Goal: Task Accomplishment & Management: Manage account settings

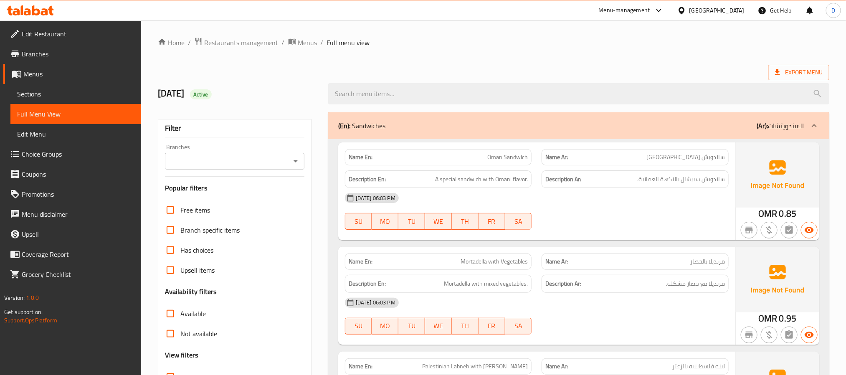
click at [682, 217] on div "[DATE] 06:03 PM SU MO TU WE TH FR SA" at bounding box center [537, 211] width 394 height 47
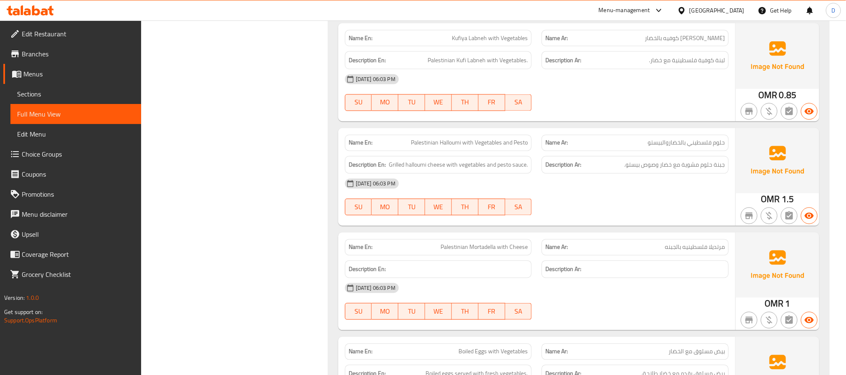
scroll to position [767, 0]
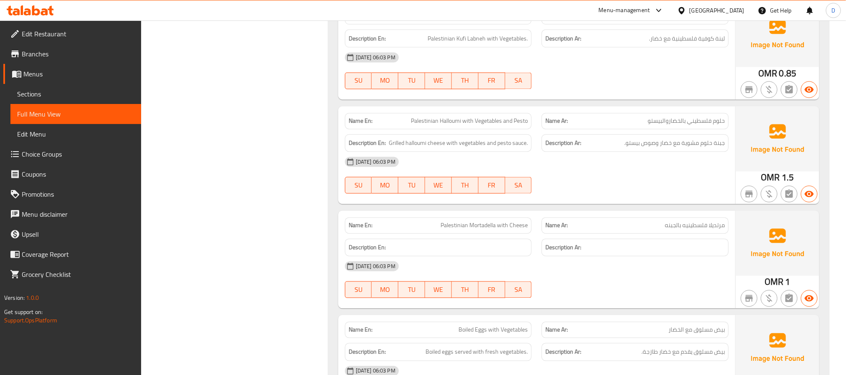
click at [602, 172] on div "[DATE] 06:03 PM" at bounding box center [537, 162] width 394 height 20
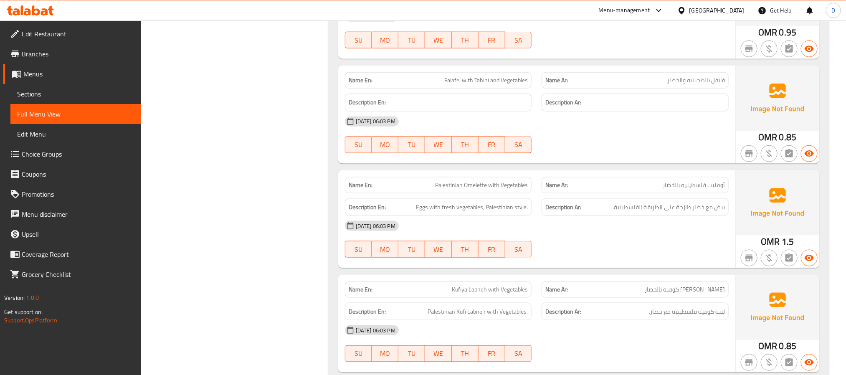
click at [613, 242] on div "[DATE] 06:03 PM SU MO TU WE TH FR SA" at bounding box center [537, 239] width 394 height 47
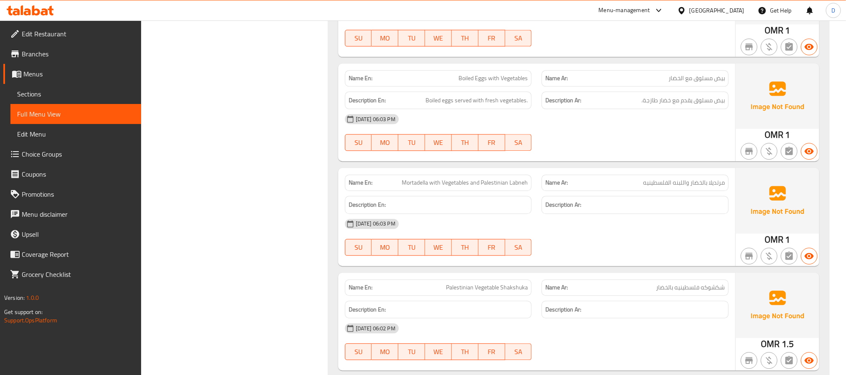
click at [598, 247] on div "[DATE] 06:03 PM SU MO TU WE TH FR SA" at bounding box center [537, 237] width 394 height 47
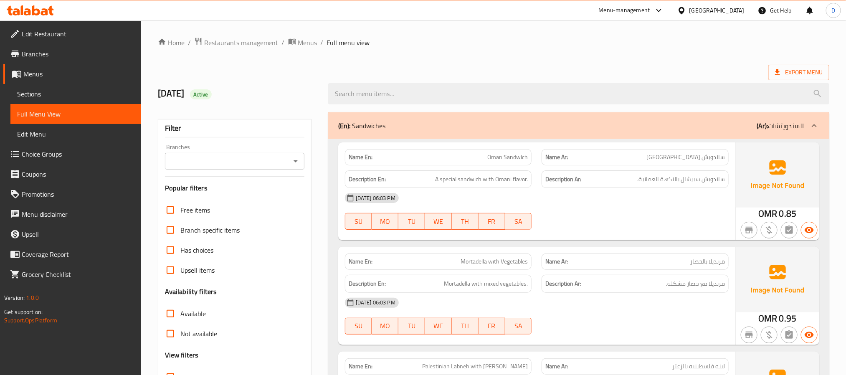
click at [619, 220] on div "[DATE] 06:03 PM SU MO TU WE TH FR SA" at bounding box center [537, 211] width 394 height 47
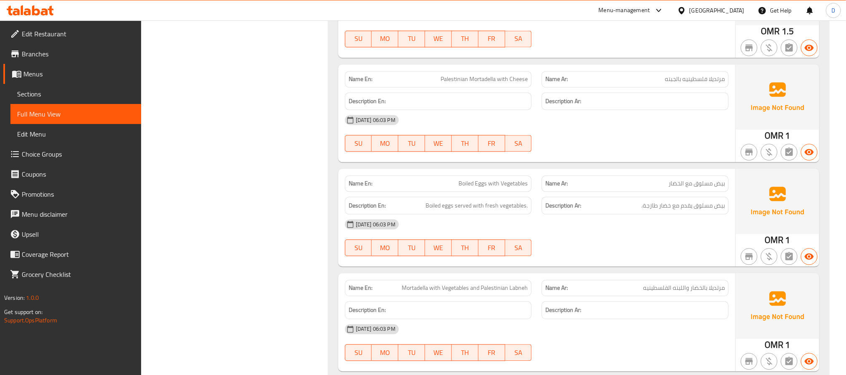
scroll to position [977, 0]
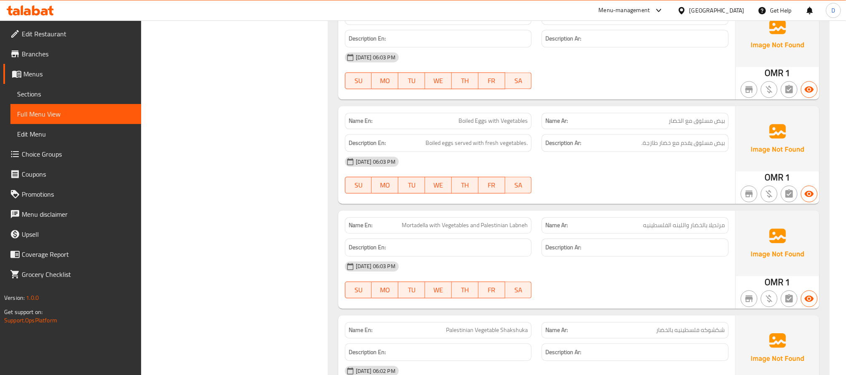
click at [581, 188] on div "[DATE] 06:03 PM SU MO TU WE TH FR SA" at bounding box center [537, 175] width 394 height 47
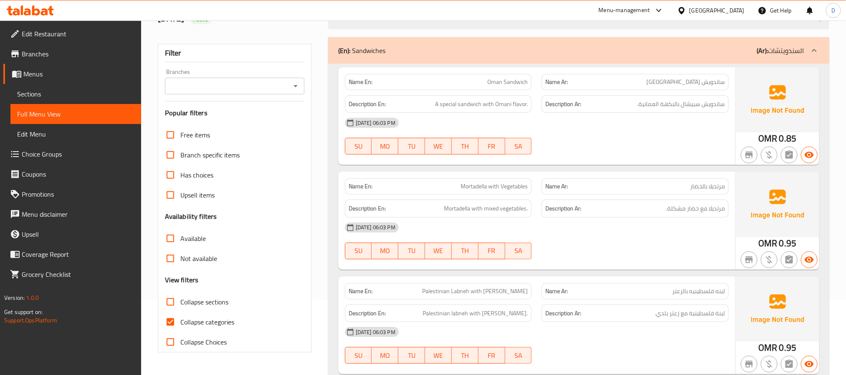
click at [600, 251] on div "[DATE] 06:03 PM SU MO TU WE TH FR SA" at bounding box center [537, 241] width 394 height 47
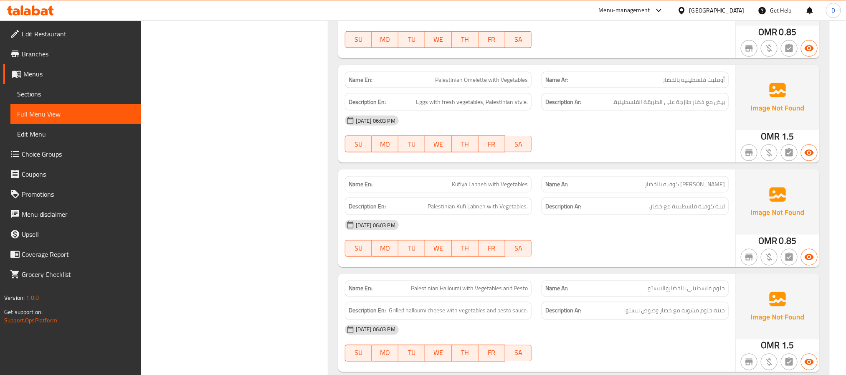
click at [628, 240] on div "[DATE] 06:03 PM SU MO TU WE TH FR SA" at bounding box center [537, 238] width 394 height 47
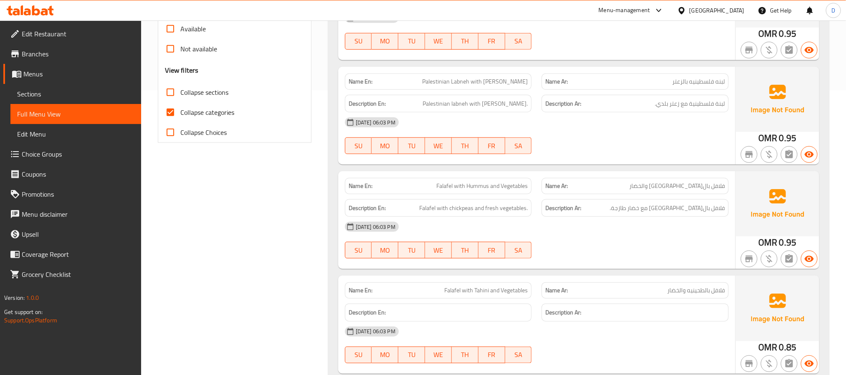
click at [600, 244] on div "[DATE] 06:03 PM SU MO TU WE TH FR SA" at bounding box center [537, 240] width 394 height 47
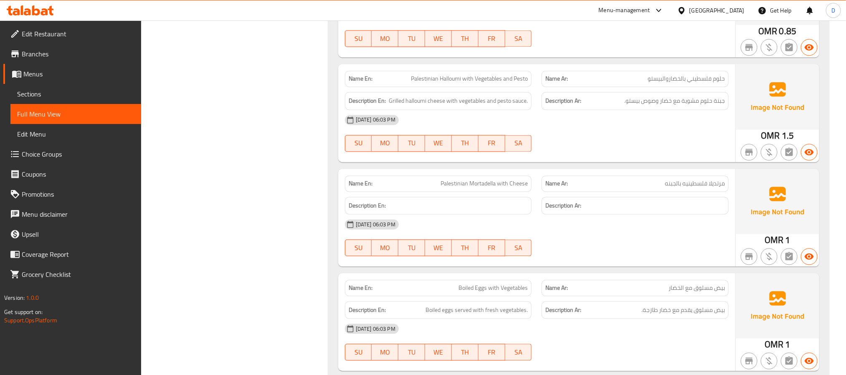
click at [612, 244] on div "[DATE] 06:03 PM SU MO TU WE TH FR SA" at bounding box center [537, 238] width 394 height 47
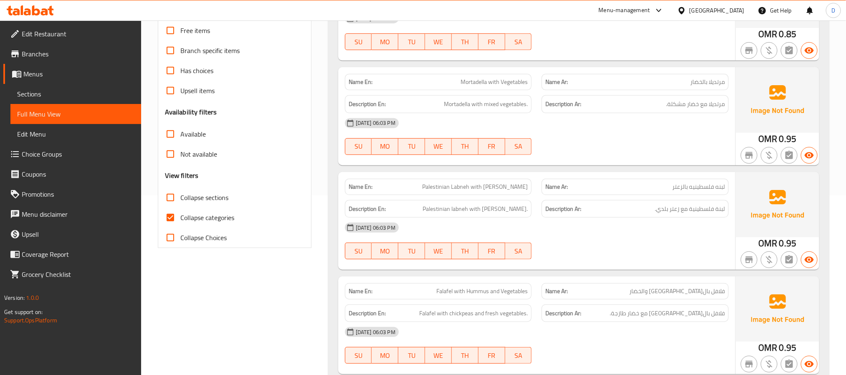
click at [630, 233] on div "[DATE] 06:03 PM" at bounding box center [537, 228] width 394 height 20
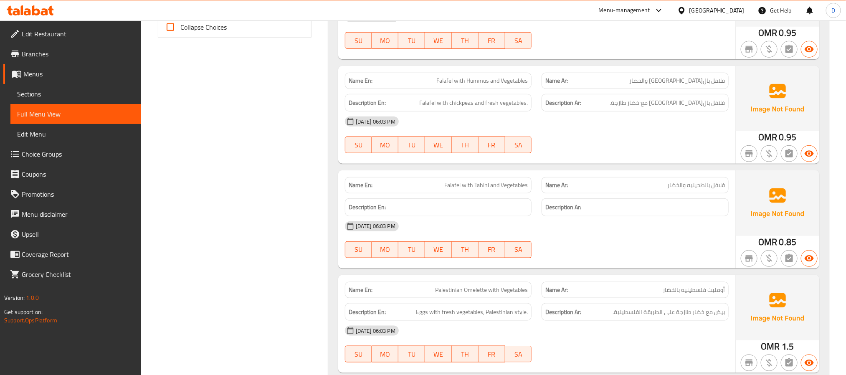
click at [624, 235] on div "[DATE] 06:03 PM" at bounding box center [537, 226] width 394 height 20
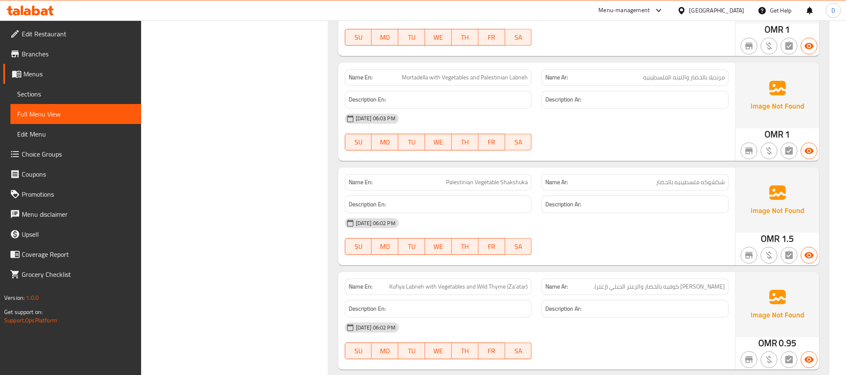
click at [637, 239] on div "06-10-2025 06:02 PM SU MO TU WE TH FR SA" at bounding box center [537, 236] width 394 height 47
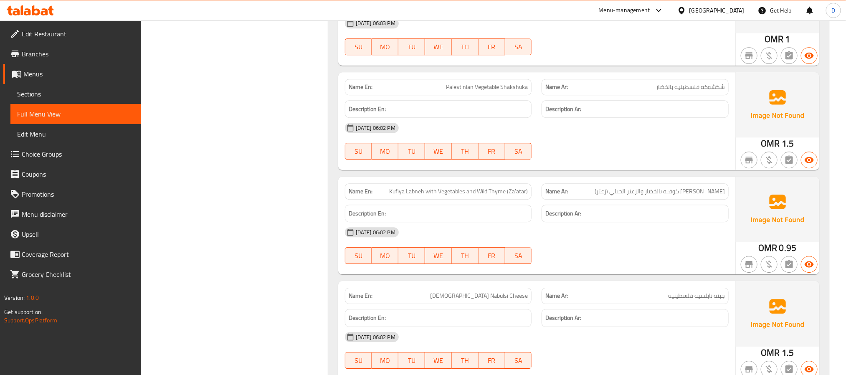
scroll to position [1250, 0]
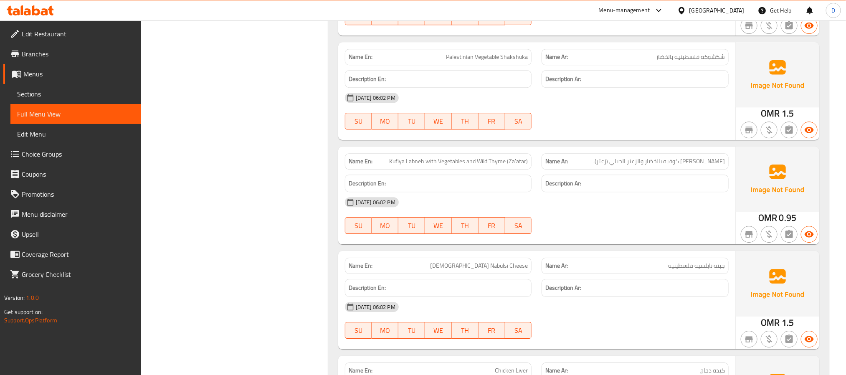
click at [629, 221] on div "06-10-2025 06:02 PM SU MO TU WE TH FR SA" at bounding box center [537, 215] width 394 height 47
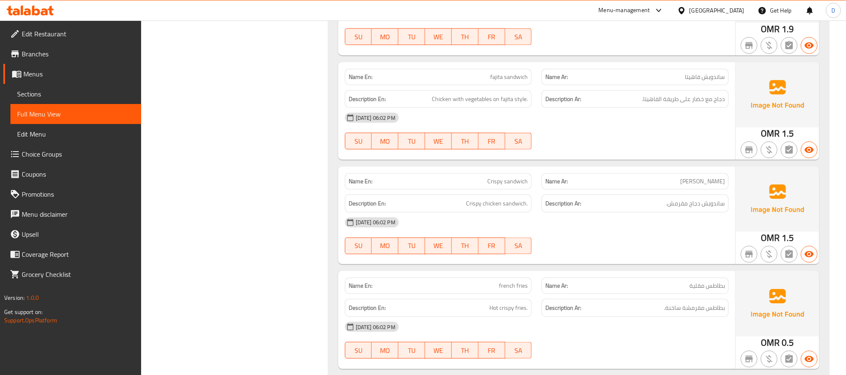
scroll to position [2190, 0]
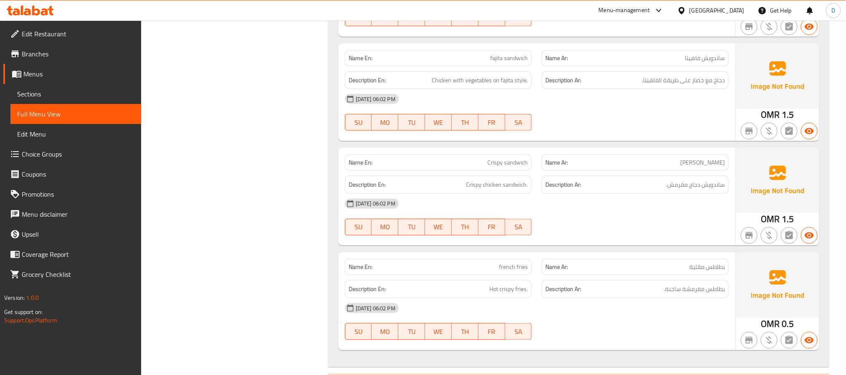
click at [500, 271] on span "french fries" at bounding box center [513, 267] width 29 height 9
copy span "french fries"
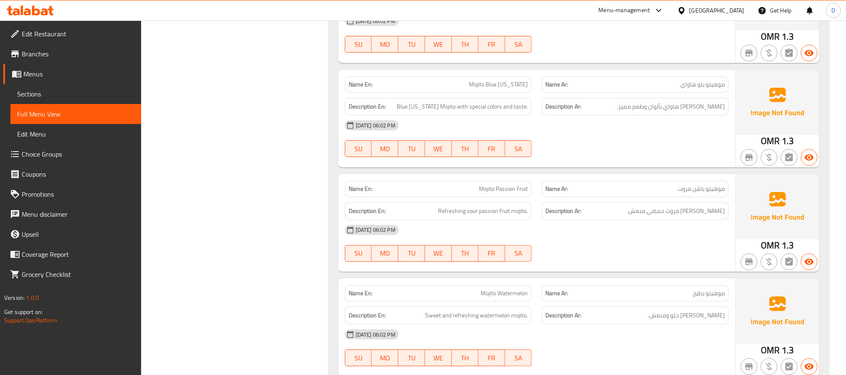
scroll to position [5070, 0]
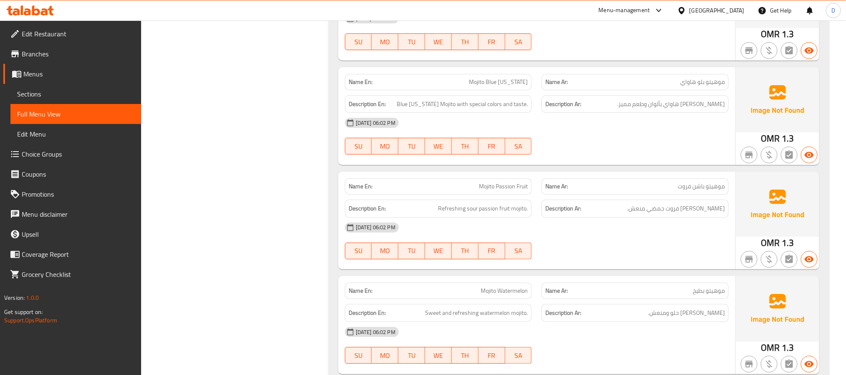
click at [504, 133] on div "[DATE] 06:02 PM" at bounding box center [537, 123] width 394 height 20
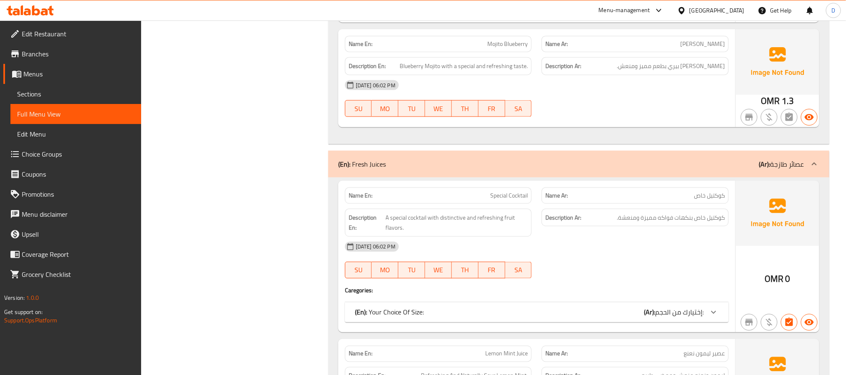
scroll to position [5634, 0]
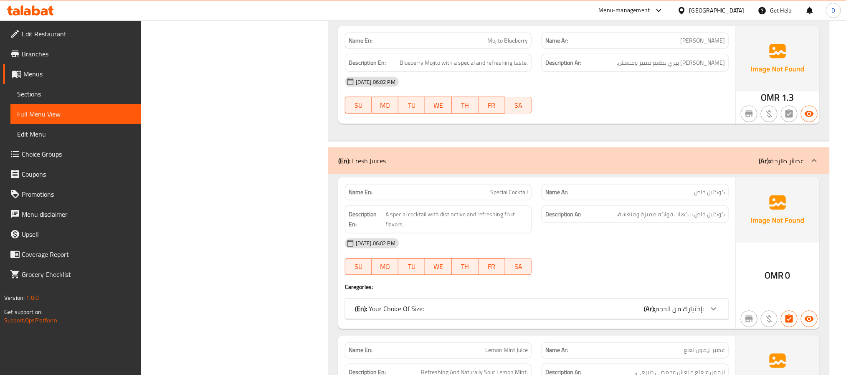
click at [632, 253] on div "[DATE] 06:02 PM" at bounding box center [537, 243] width 394 height 20
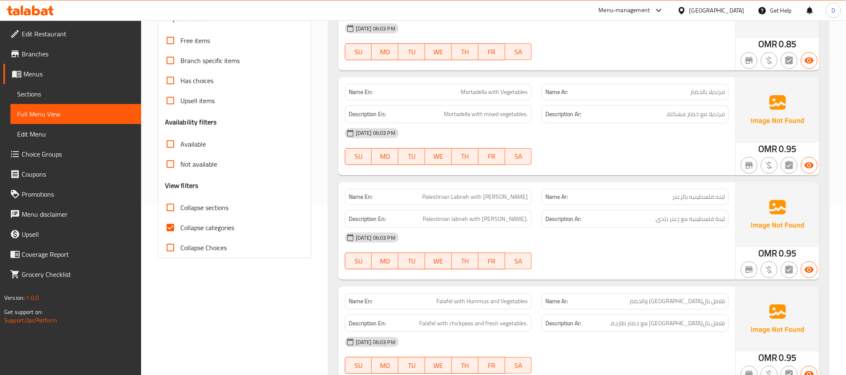
scroll to position [34, 0]
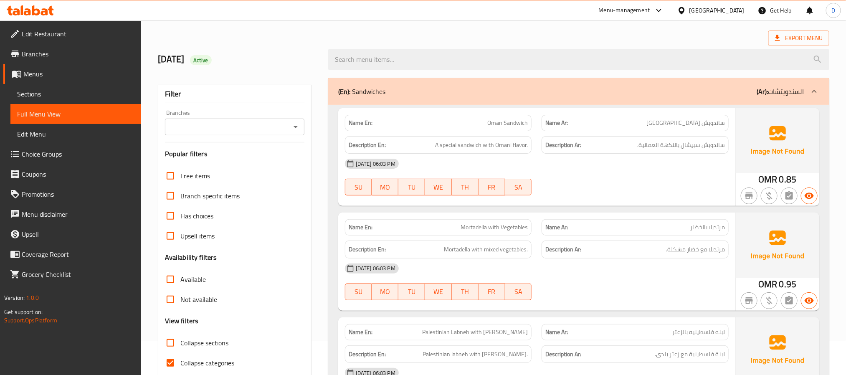
click at [708, 98] on div "(En): Sandwiches (Ar): السندويتشات" at bounding box center [578, 91] width 501 height 27
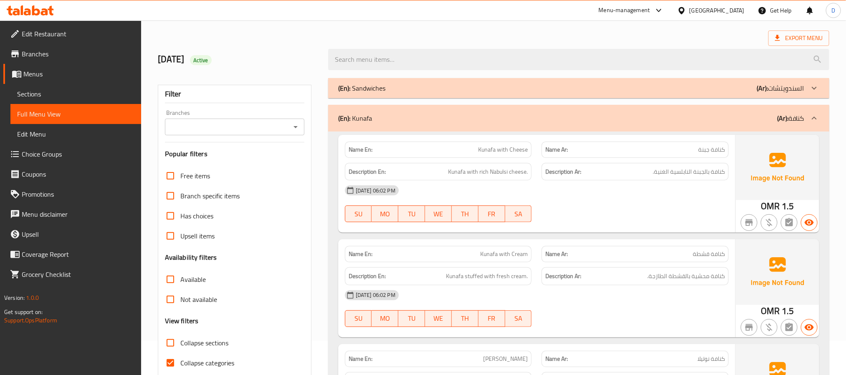
scroll to position [97, 0]
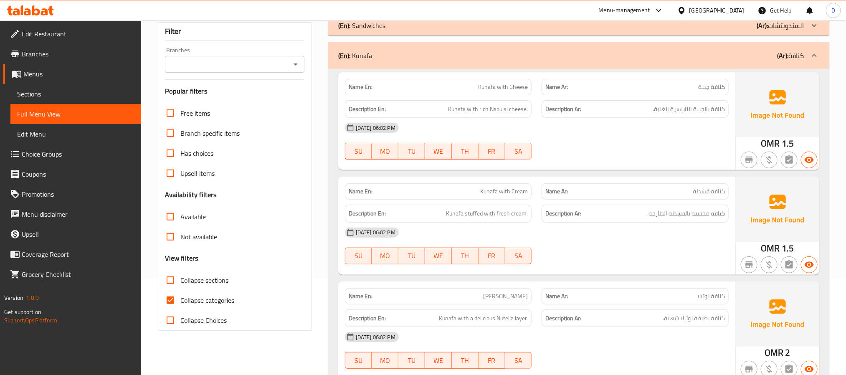
click at [221, 302] on span "Collapse categories" at bounding box center [207, 300] width 54 height 10
click at [180, 302] on input "Collapse categories" at bounding box center [170, 300] width 20 height 20
checkbox input "false"
click at [473, 48] on div "(En): Kunafa (Ar): كنافة" at bounding box center [578, 55] width 501 height 27
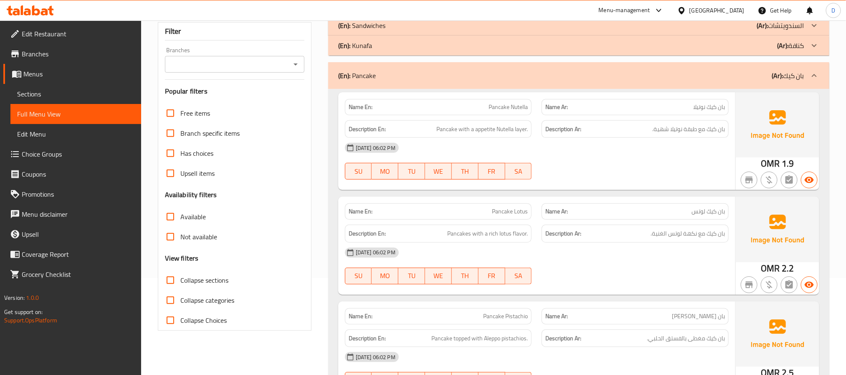
click at [484, 71] on div "(En): Pancake (Ar): بان كيك" at bounding box center [571, 76] width 466 height 10
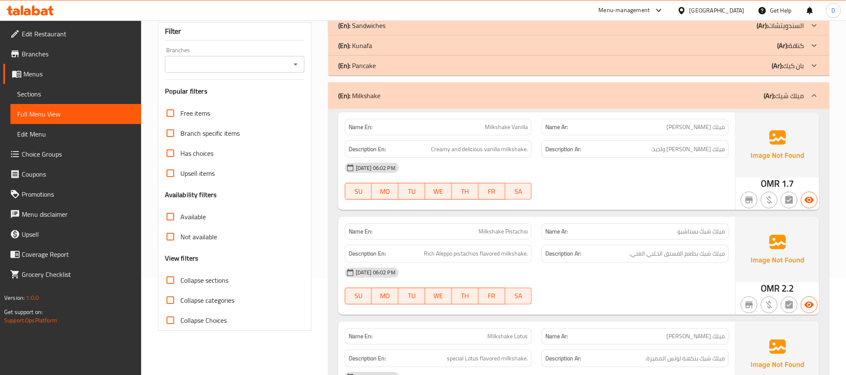
click at [485, 95] on div "(En): Milkshake (Ar): ميلك شيك" at bounding box center [571, 96] width 466 height 10
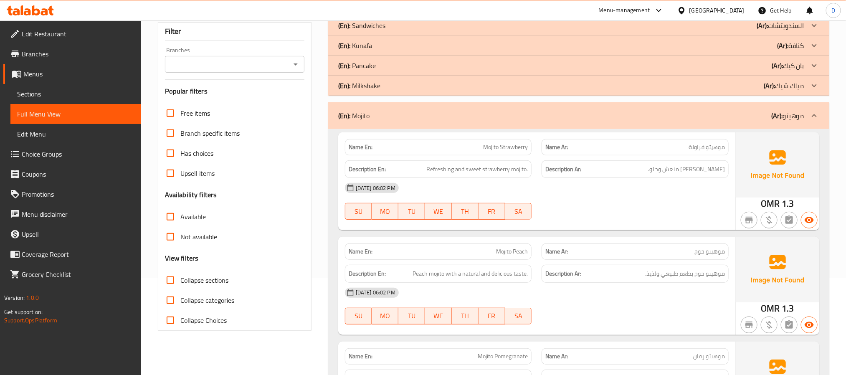
click at [490, 114] on div "(En): Mojito (Ar): موهيتو" at bounding box center [571, 116] width 466 height 10
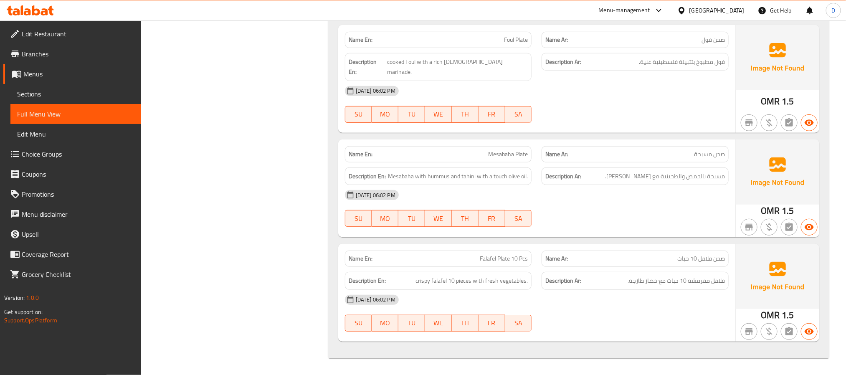
scroll to position [5356, 0]
click at [562, 290] on div "[DATE] 06:02 PM" at bounding box center [537, 300] width 394 height 20
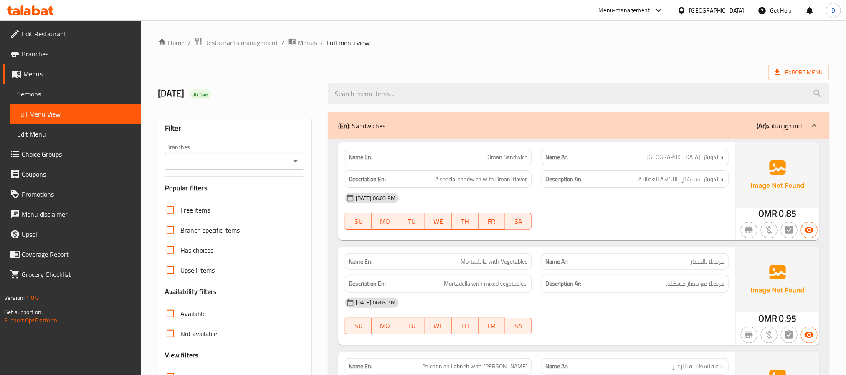
click at [69, 98] on span "Sections" at bounding box center [75, 94] width 117 height 10
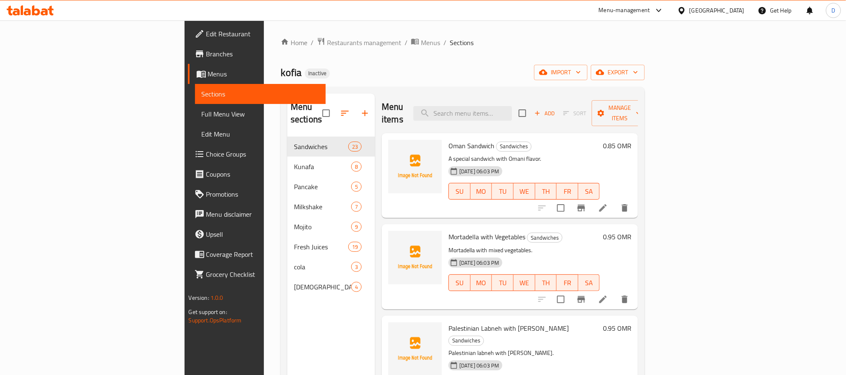
click at [603, 254] on div "[DATE] 06:03 PM SU MO TU WE TH FR SA" at bounding box center [524, 276] width 158 height 45
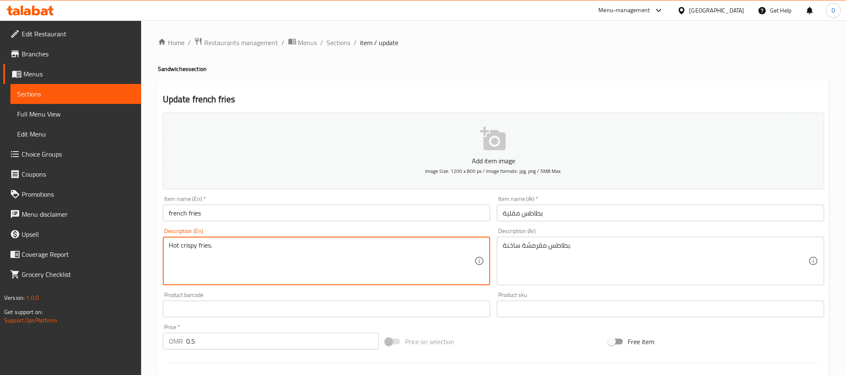
click at [202, 246] on textarea "Hot crispy fries." at bounding box center [322, 261] width 306 height 40
click at [275, 210] on input "french fries" at bounding box center [326, 213] width 327 height 17
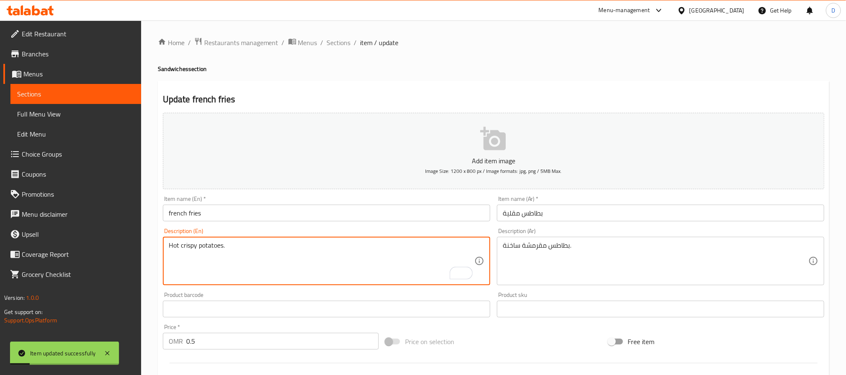
type textarea "Hot crispy potatoes."
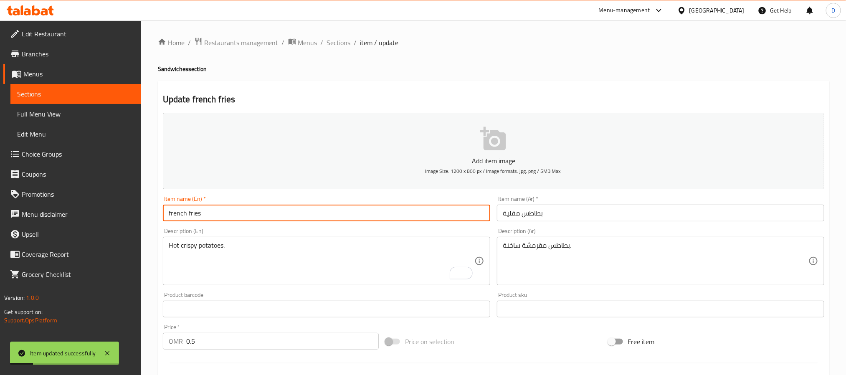
click at [237, 220] on input "french fries" at bounding box center [326, 213] width 327 height 17
click at [345, 38] on span "Sections" at bounding box center [339, 43] width 24 height 10
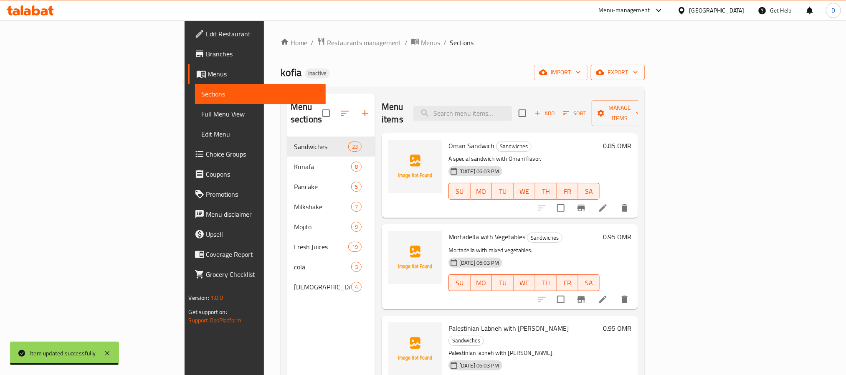
click at [638, 68] on span "export" at bounding box center [617, 72] width 41 height 10
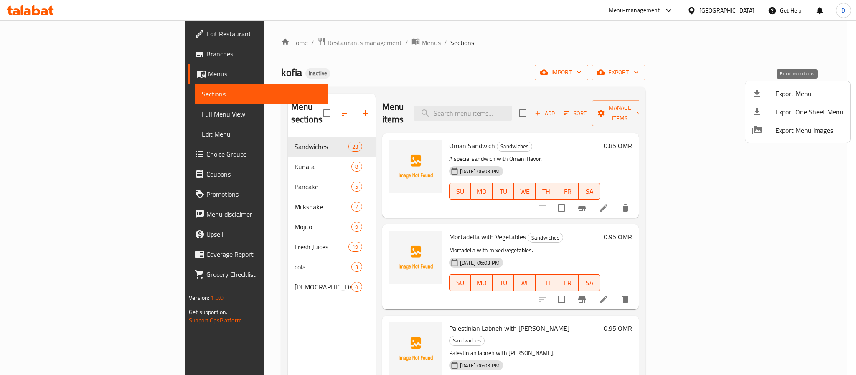
click at [787, 91] on span "Export Menu" at bounding box center [809, 94] width 68 height 10
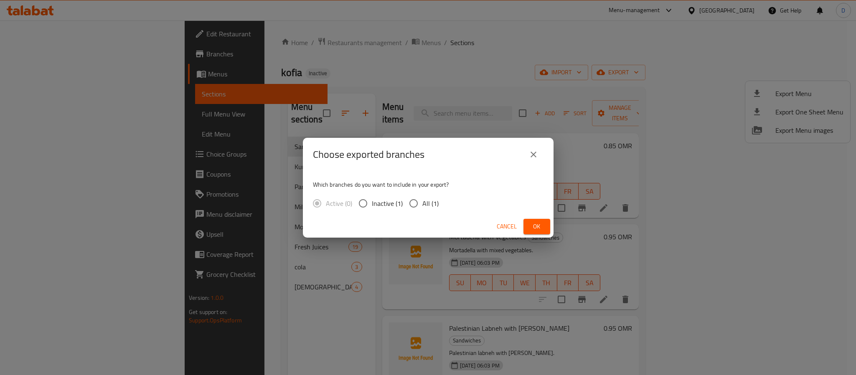
click at [536, 224] on span "Ok" at bounding box center [536, 226] width 13 height 10
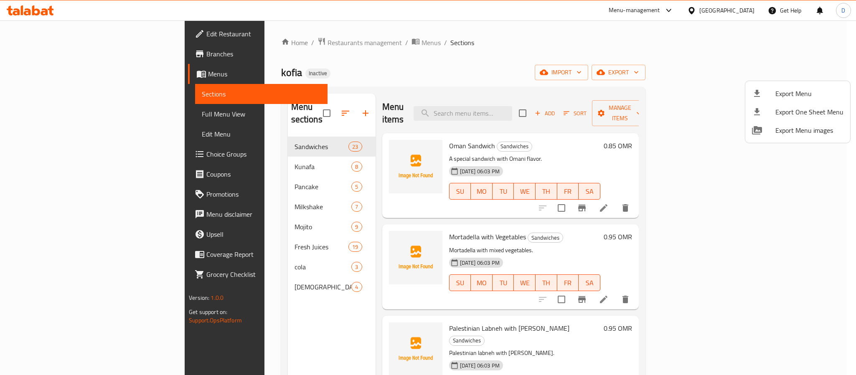
click at [85, 111] on div at bounding box center [428, 187] width 856 height 375
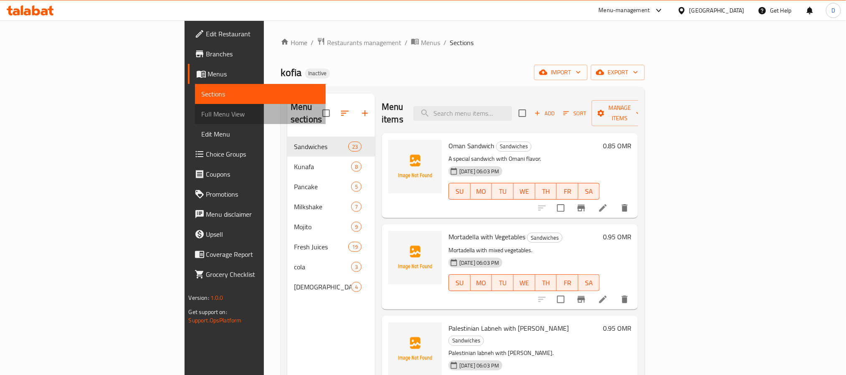
drag, startPoint x: 82, startPoint y: 113, endPoint x: 696, endPoint y: 4, distance: 623.4
click at [202, 113] on span "Full Menu View" at bounding box center [260, 114] width 117 height 10
